Goal: Information Seeking & Learning: Learn about a topic

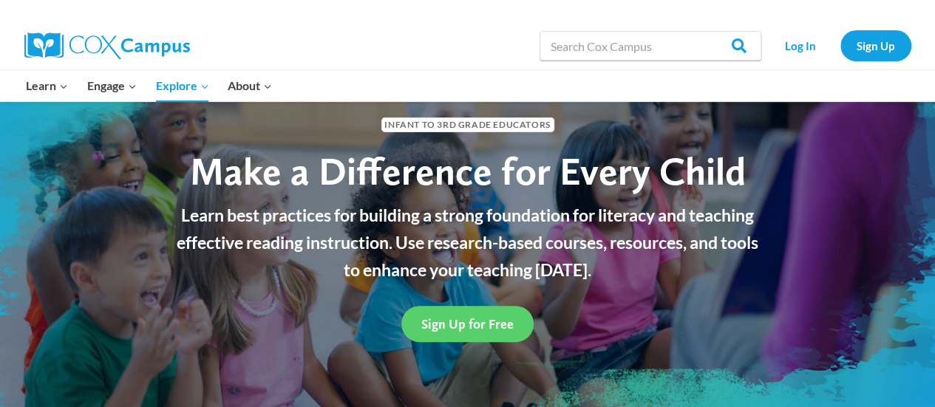
scroll to position [64, 0]
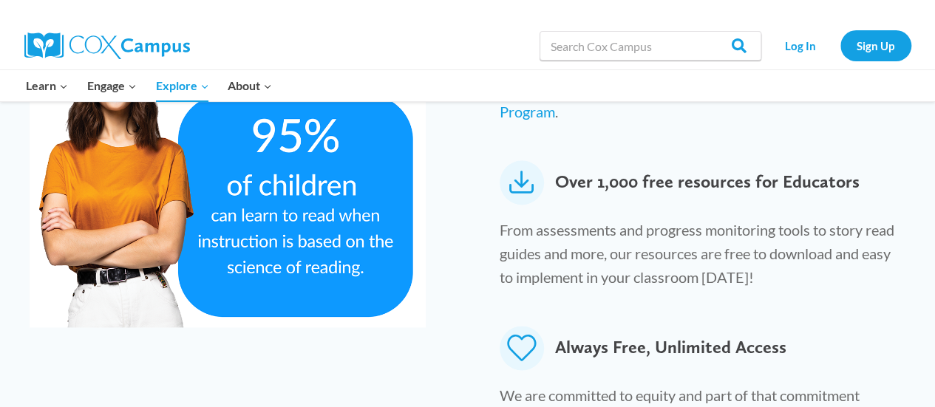
scroll to position [891, 0]
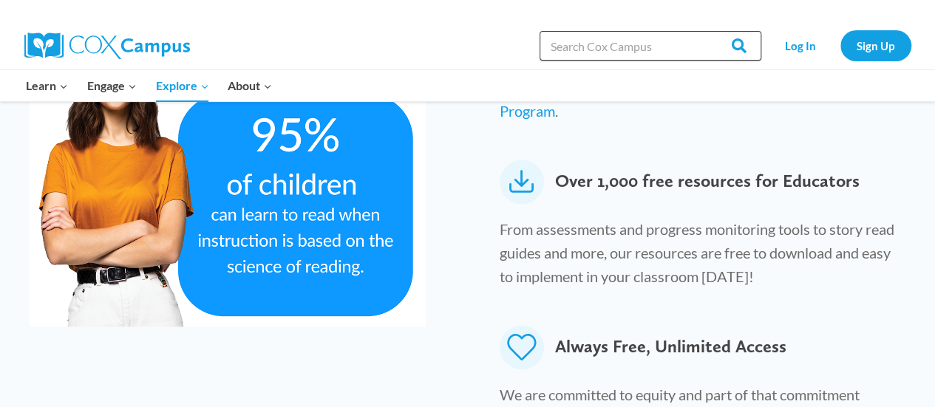
click at [591, 42] on input "Search in [URL][DOMAIN_NAME]" at bounding box center [651, 46] width 222 height 30
type input "Science of Reading"
click at [704, 31] on input "Search" at bounding box center [733, 46] width 58 height 30
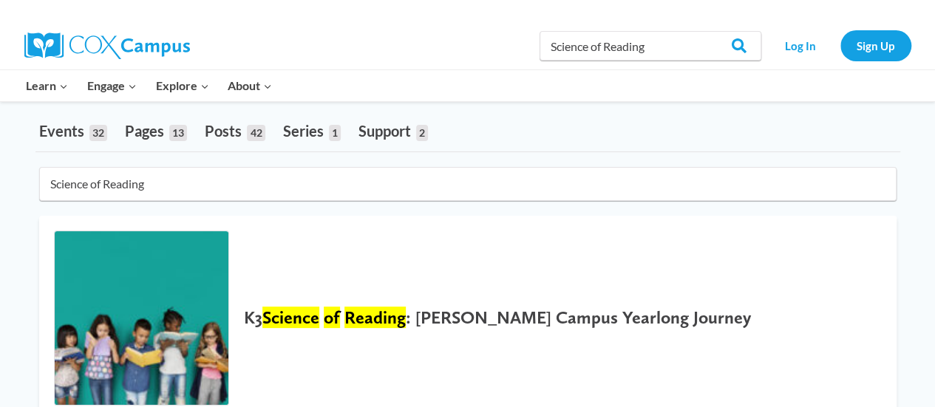
scroll to position [75, 0]
click at [200, 331] on img at bounding box center [142, 318] width 174 height 174
click at [857, 54] on link "Sign Up" at bounding box center [875, 45] width 71 height 30
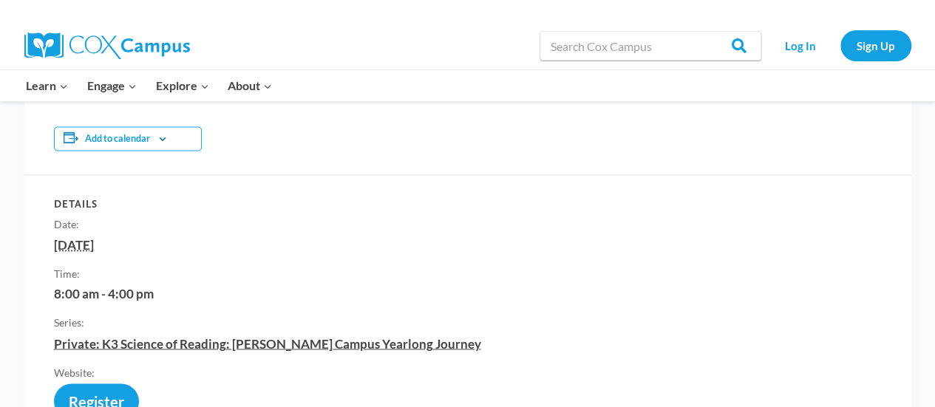
scroll to position [1075, 0]
